Goal: Task Accomplishment & Management: Manage account settings

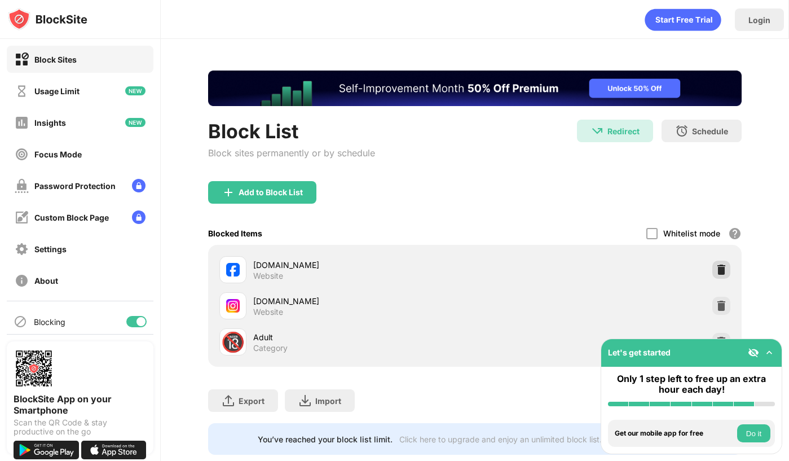
click at [719, 270] on img at bounding box center [721, 269] width 11 height 11
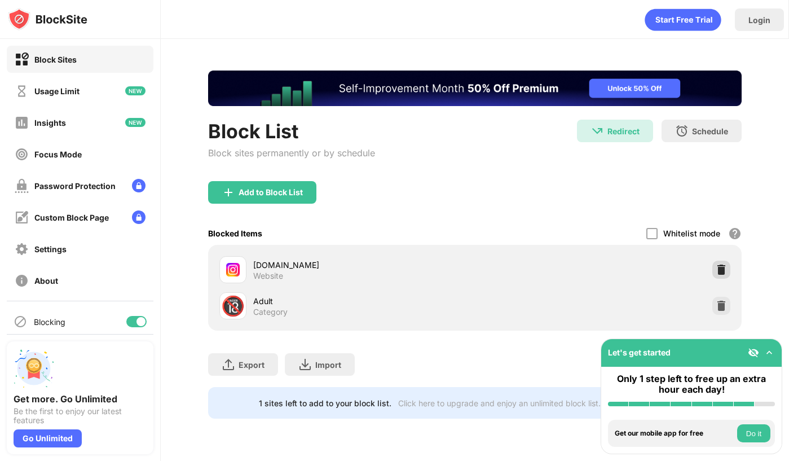
click at [719, 270] on img at bounding box center [721, 269] width 11 height 11
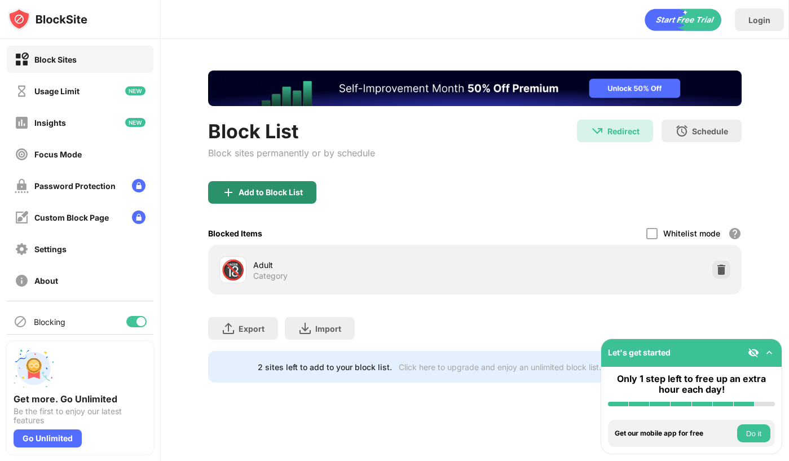
click at [267, 198] on div "Add to Block List" at bounding box center [262, 192] width 108 height 23
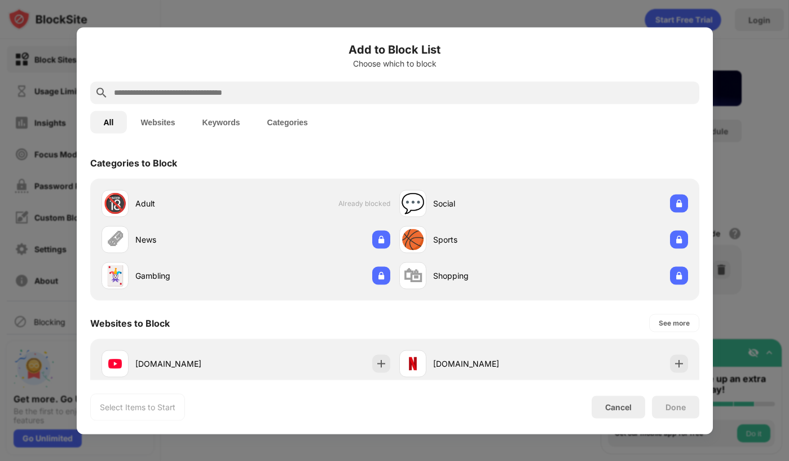
click at [275, 91] on input "text" at bounding box center [404, 93] width 582 height 14
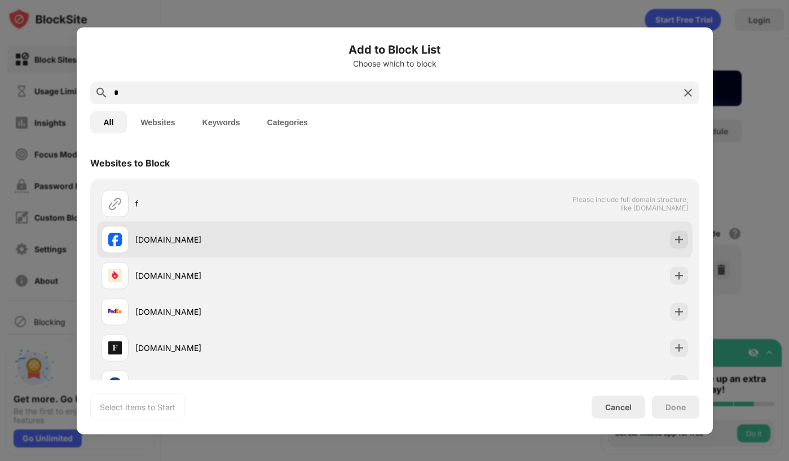
type input "*"
click at [674, 244] on img at bounding box center [678, 238] width 11 height 11
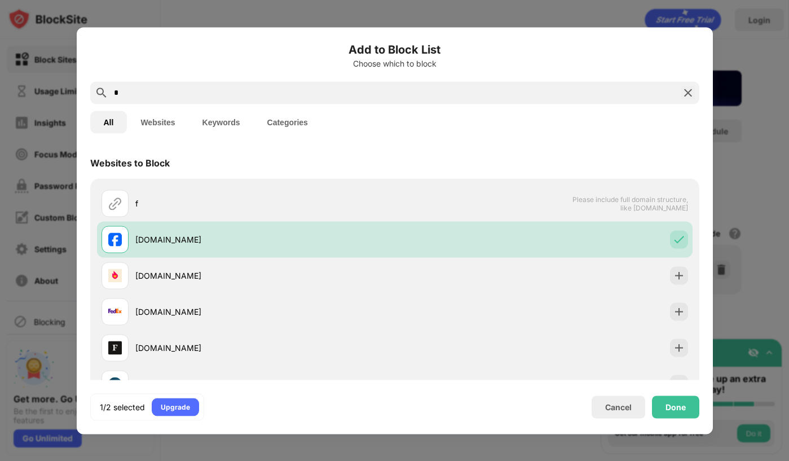
click at [203, 90] on input "*" at bounding box center [395, 93] width 564 height 14
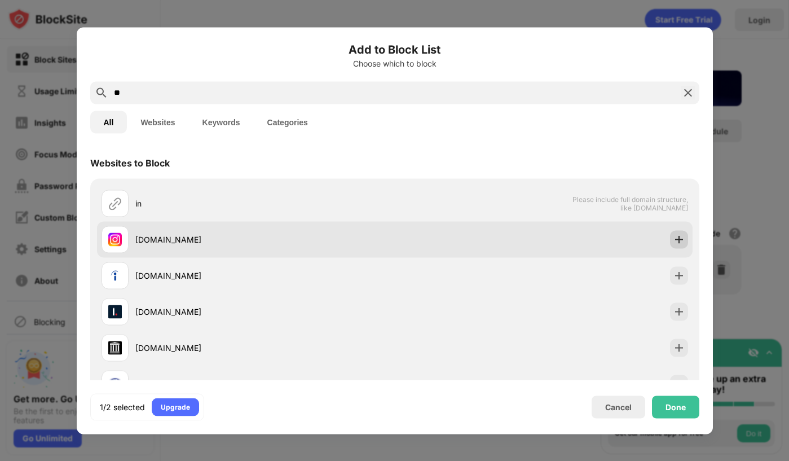
type input "**"
click at [682, 245] on div at bounding box center [679, 239] width 18 height 18
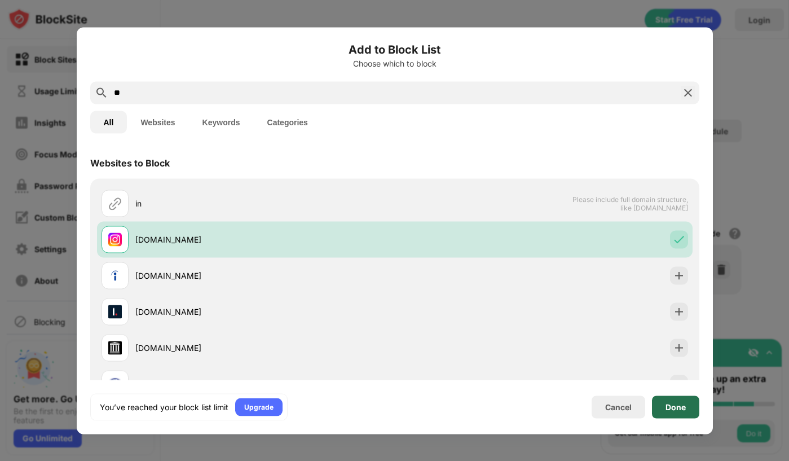
click at [669, 412] on div "Done" at bounding box center [675, 406] width 47 height 23
